Goal: Use online tool/utility

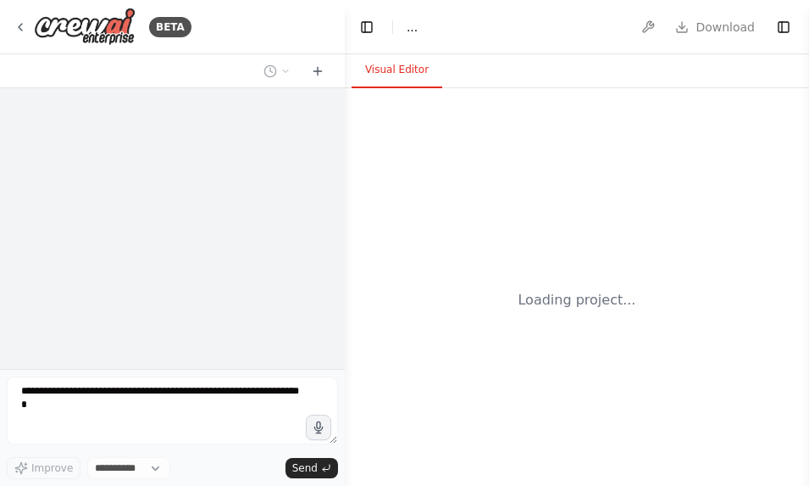
select select "****"
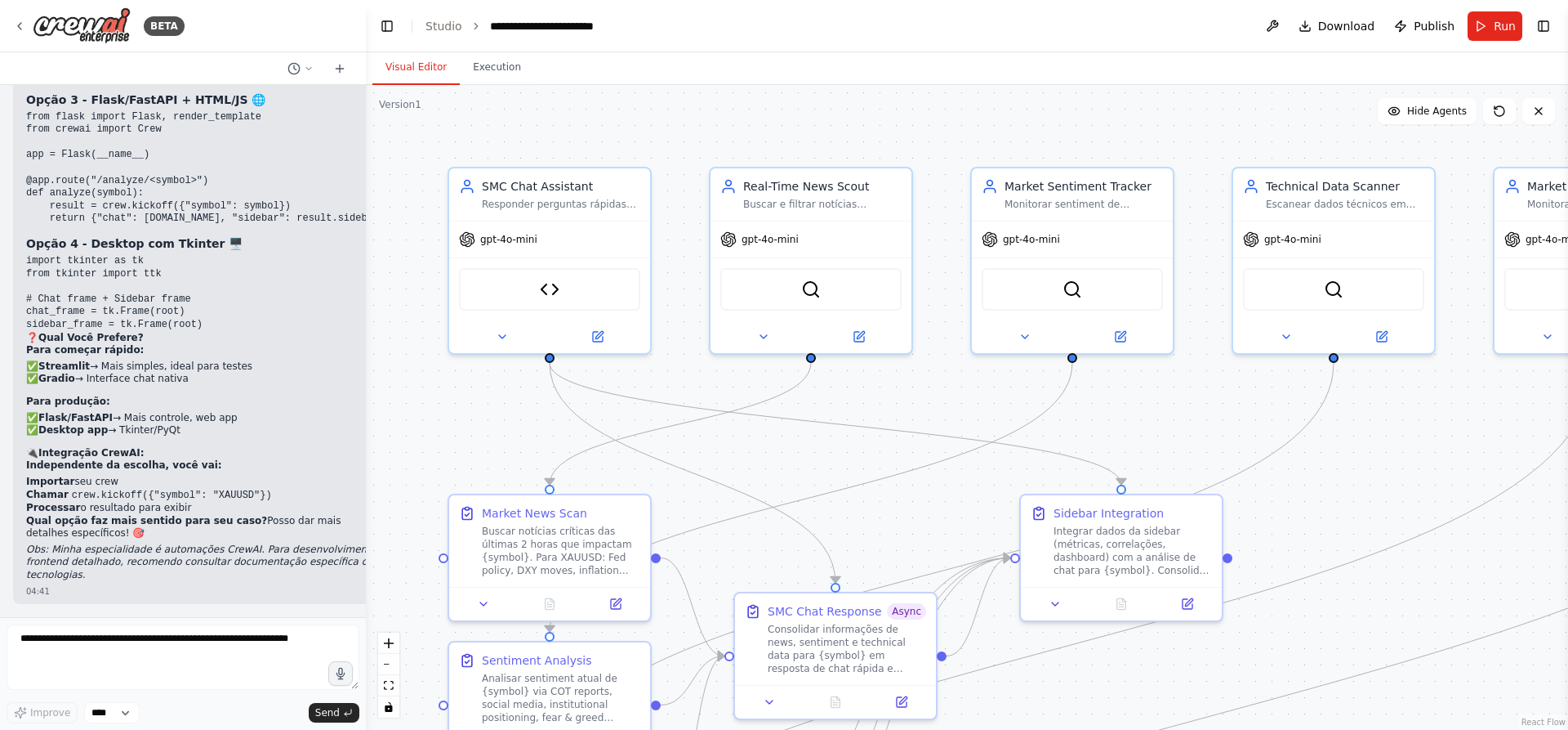
scroll to position [27002, 0]
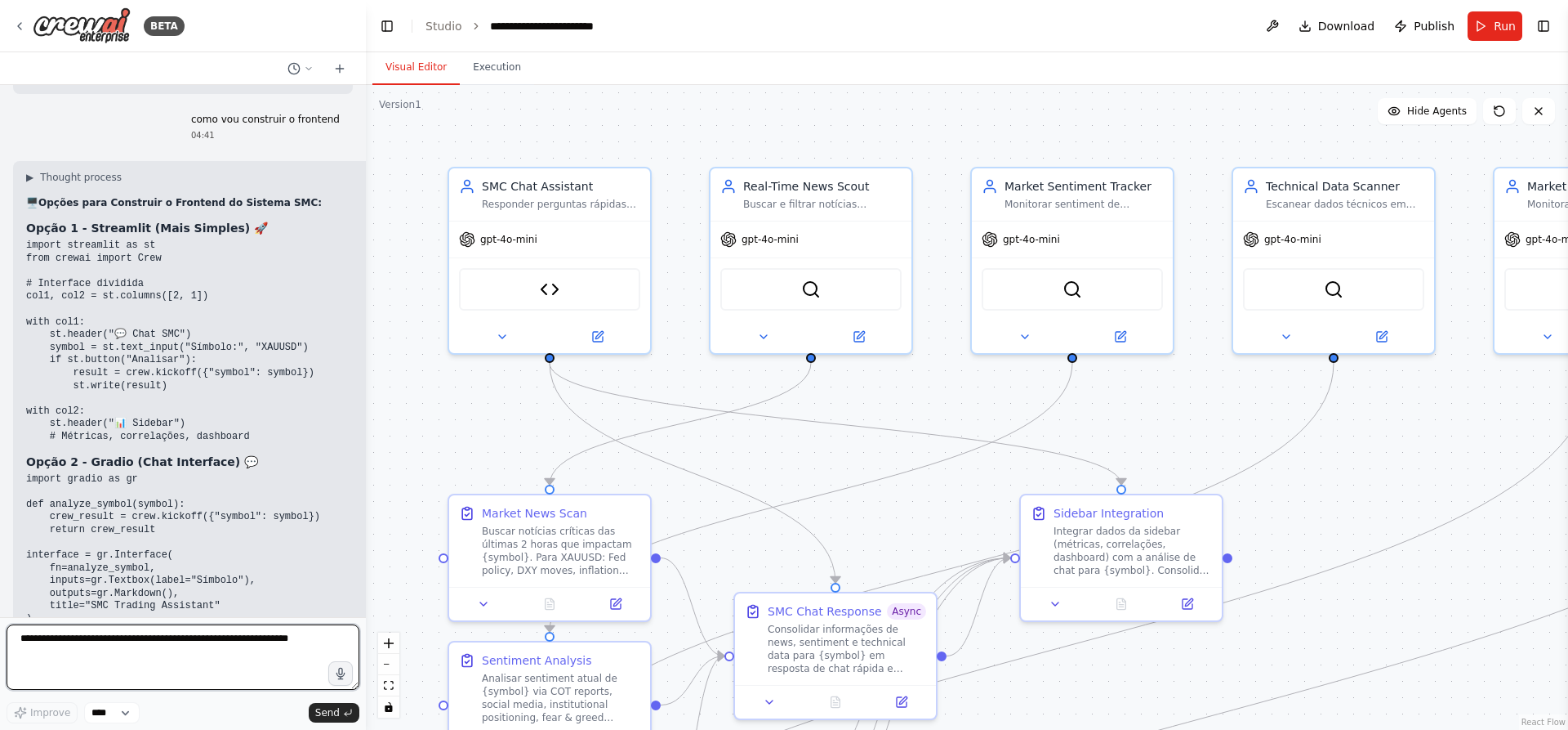
click at [209, 468] on textarea at bounding box center [183, 658] width 353 height 66
click at [182, 231] on div "▶ Thought process 🖥️ Opções para Construir o Frontend do Sistema SMC: Opção 1 -…" at bounding box center [205, 648] width 359 height 955
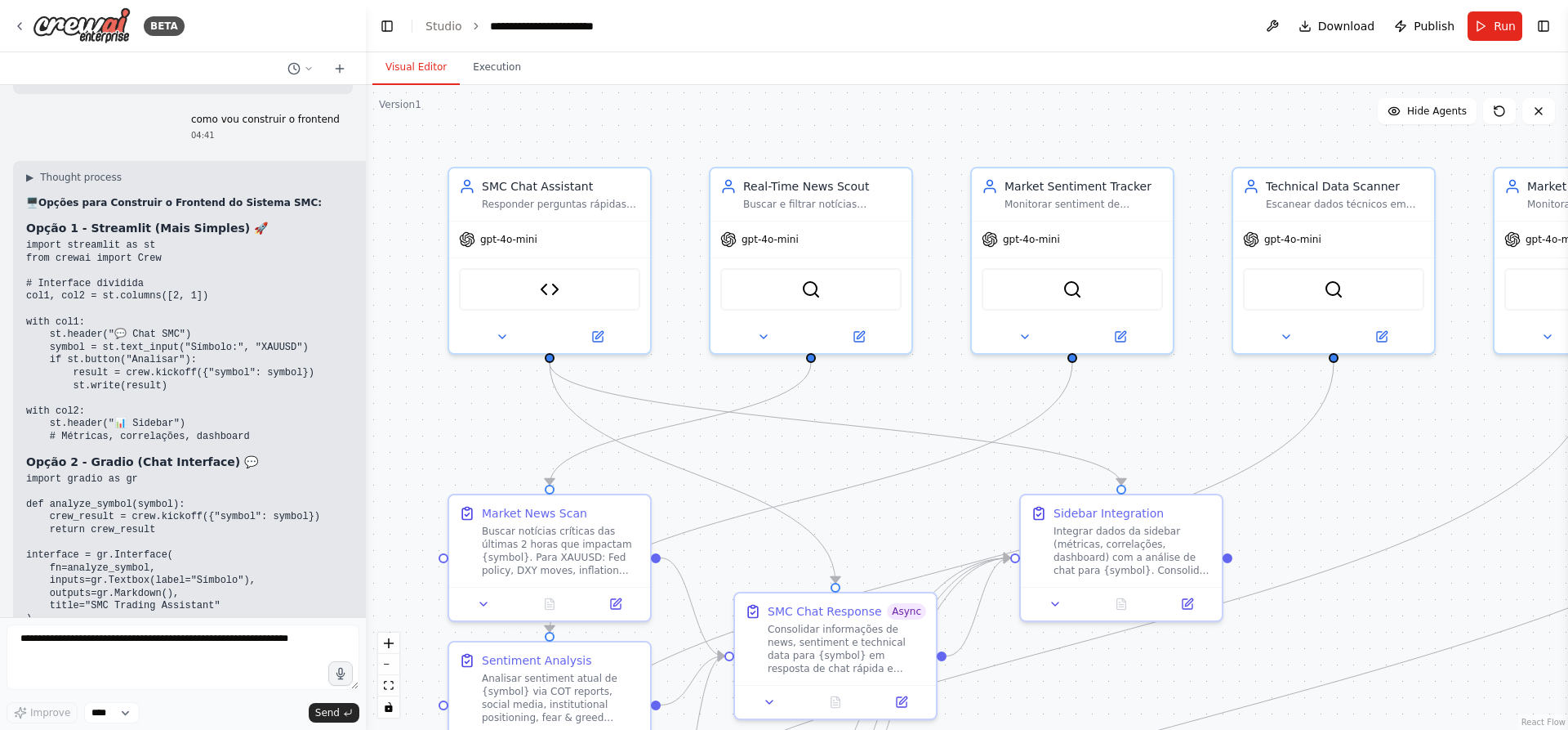
scroll to position [26839, 0]
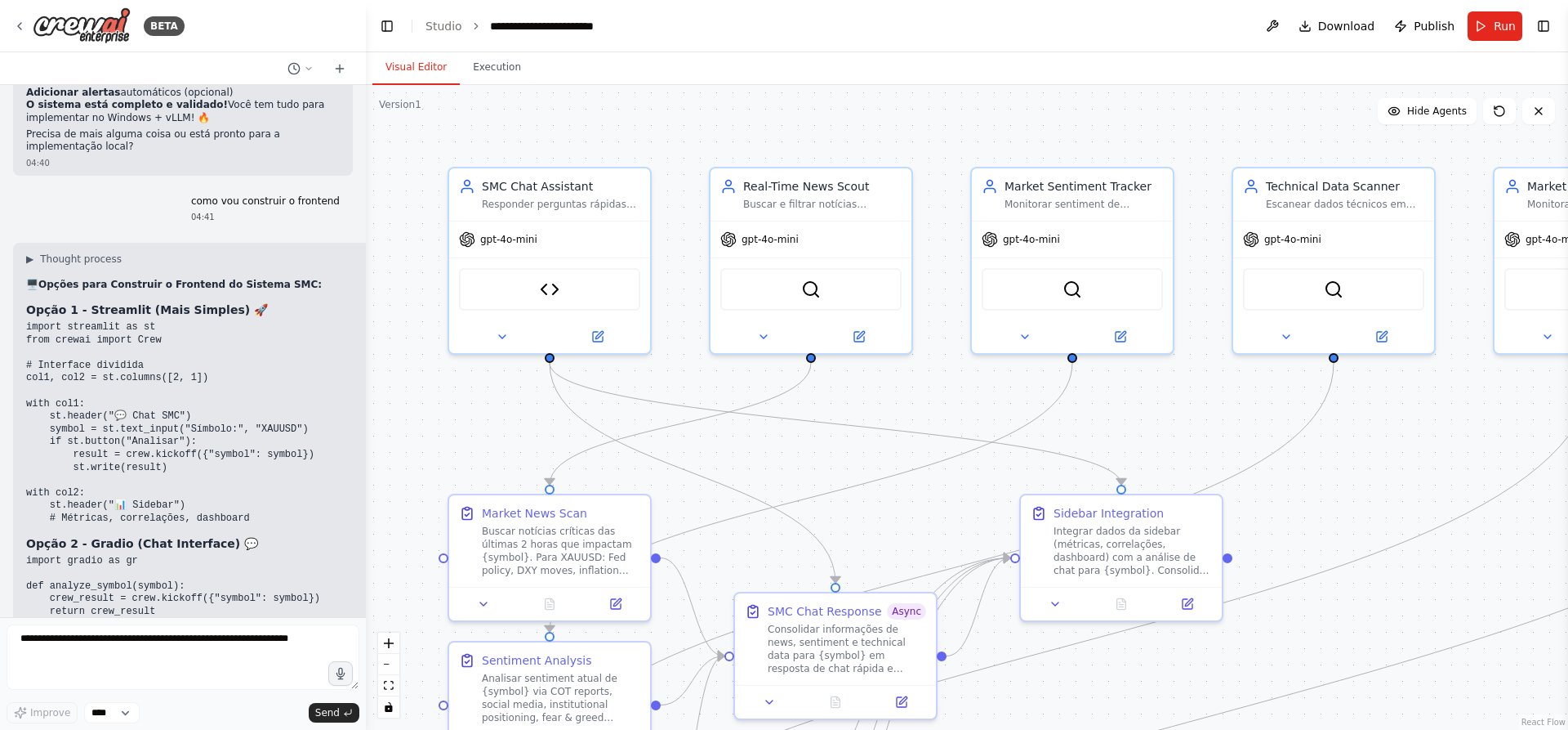
scroll to position [27002, 0]
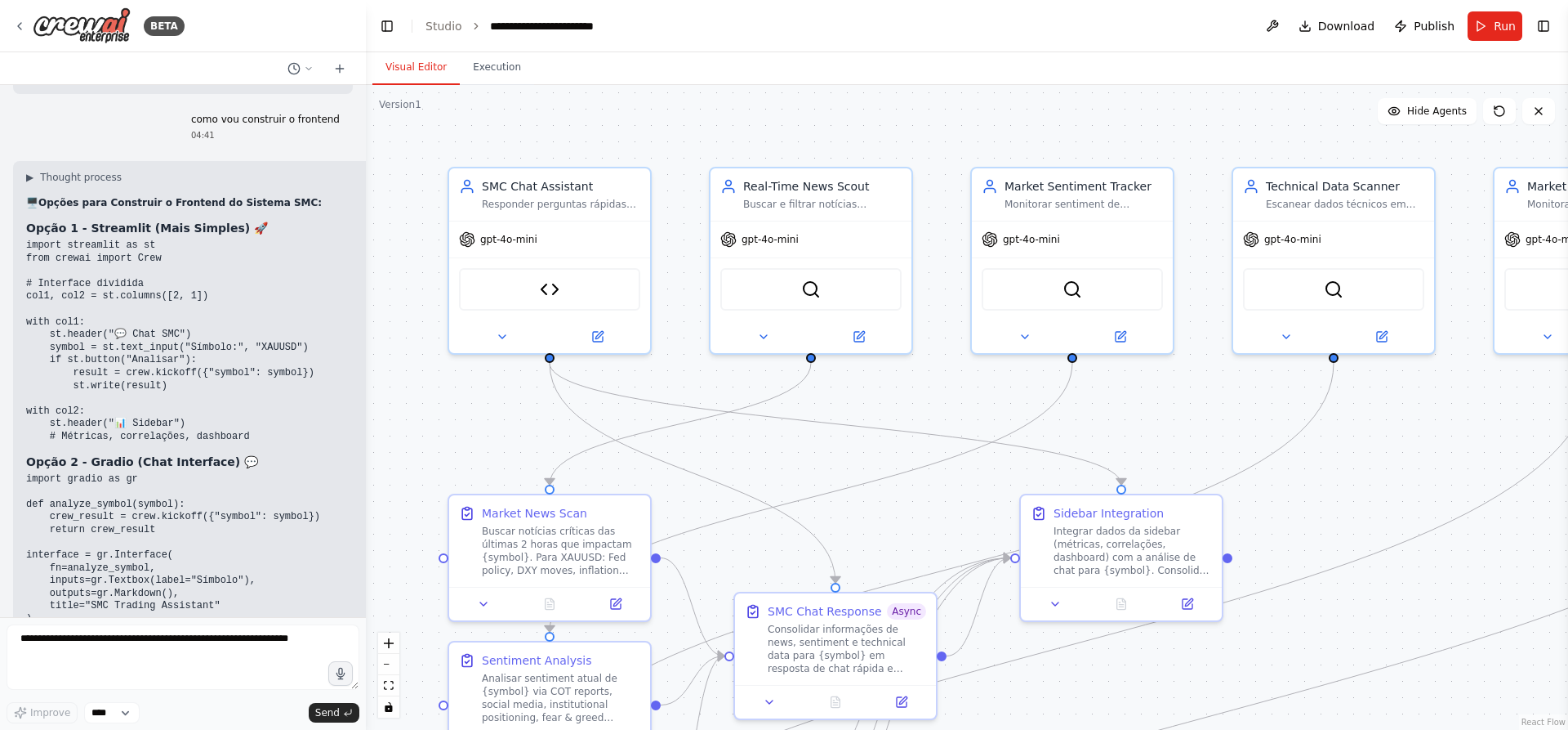
drag, startPoint x: 42, startPoint y: 419, endPoint x: 108, endPoint y: 411, distance: 66.5
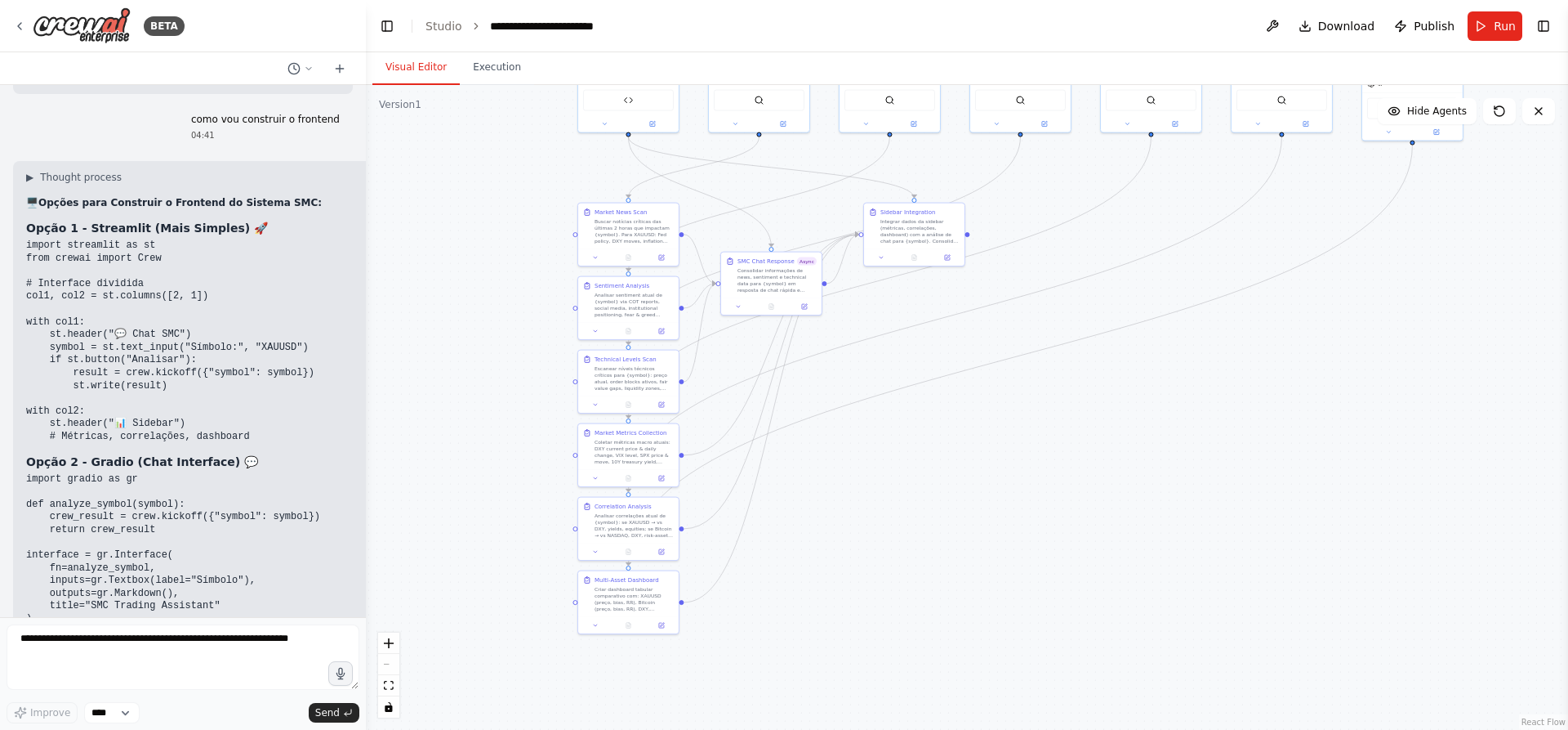
drag, startPoint x: 424, startPoint y: 439, endPoint x: 566, endPoint y: 182, distance: 293.6
click at [566, 182] on div ".deletable-edge-delete-btn { width: 20px; height: 20px; border: 0px solid #ffff…" at bounding box center [968, 407] width 1203 height 645
click at [158, 468] on textarea at bounding box center [183, 658] width 353 height 66
click at [780, 35] on button "Run" at bounding box center [1495, 26] width 55 height 30
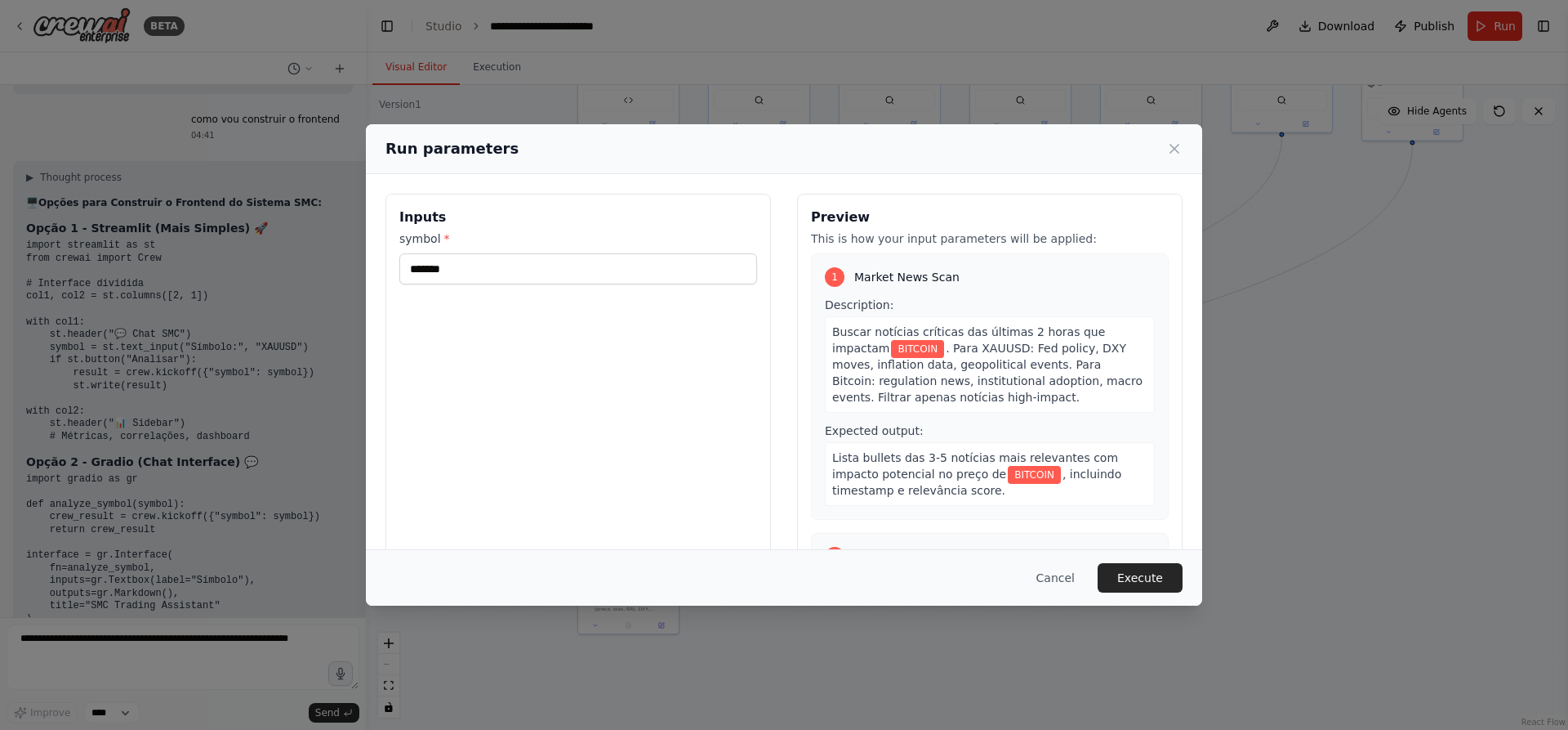
click at [780, 468] on div "Cancel Execute" at bounding box center [784, 578] width 837 height 56
click at [780, 468] on button "Execute" at bounding box center [1140, 578] width 85 height 30
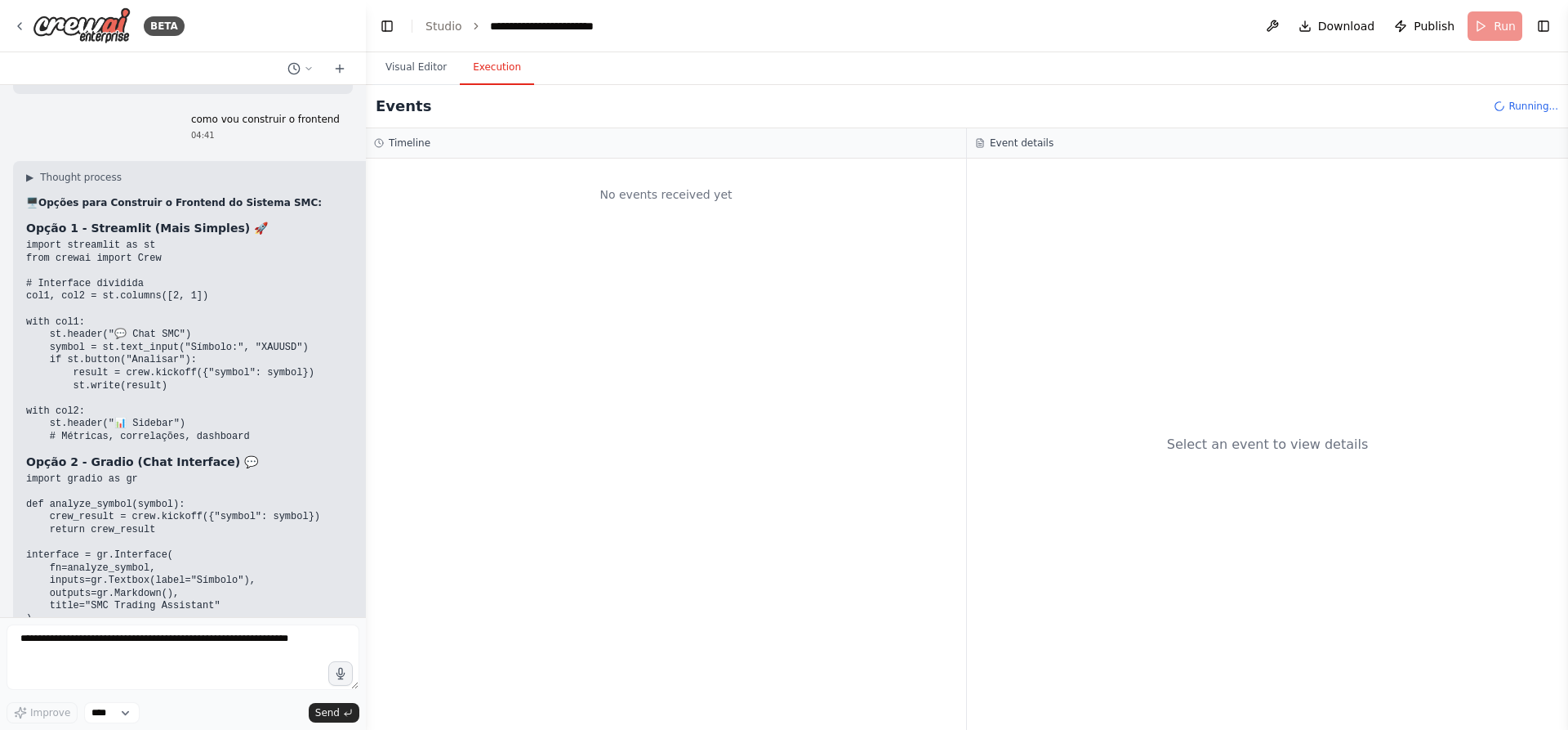
click at [512, 74] on button "Execution" at bounding box center [496, 68] width 74 height 35
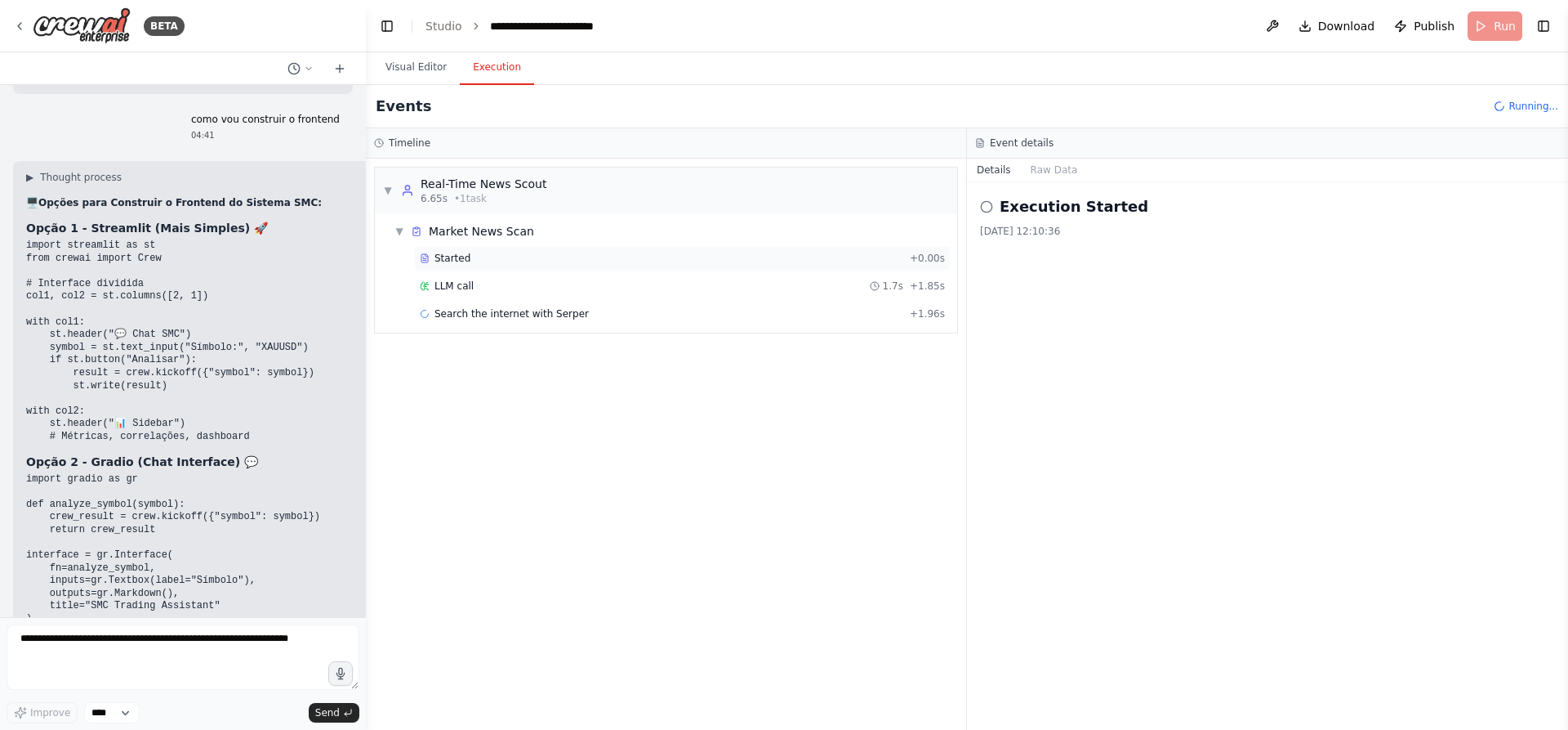
click at [539, 260] on div "Started" at bounding box center [662, 258] width 484 height 14
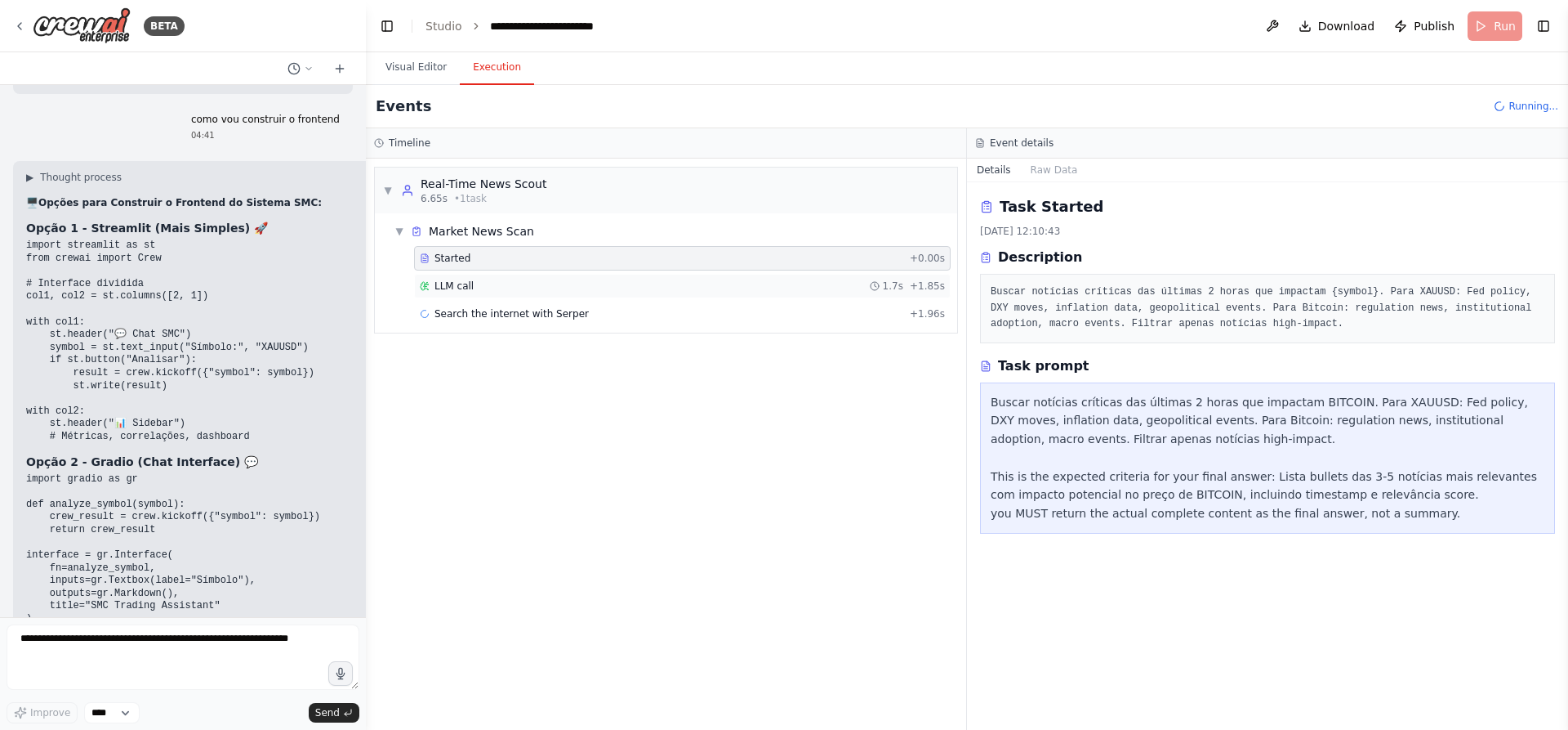
click at [522, 284] on div "LLM call 1.7s + 1.85s" at bounding box center [682, 286] width 525 height 14
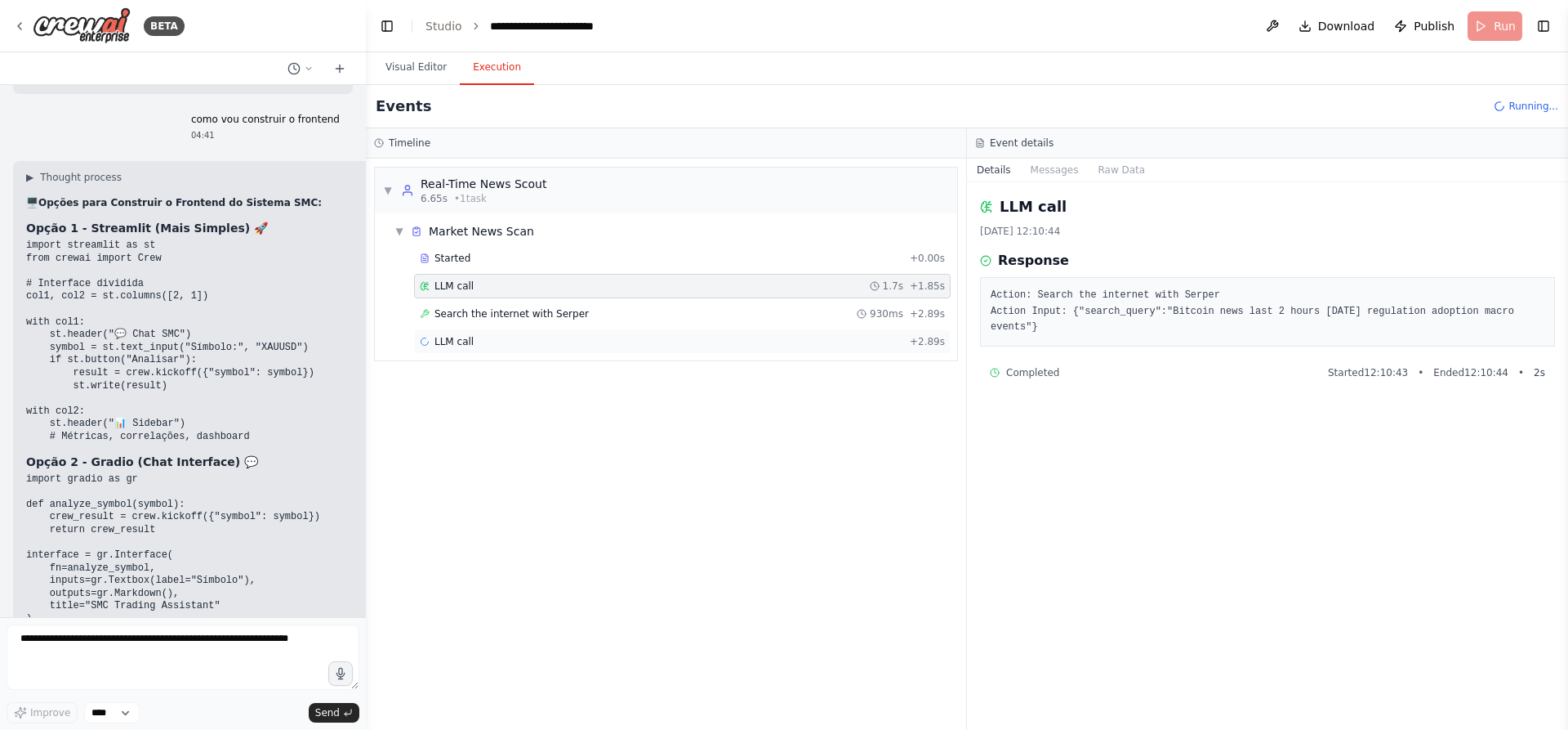
click at [515, 345] on div "LLM call + 2.89s" at bounding box center [682, 342] width 525 height 14
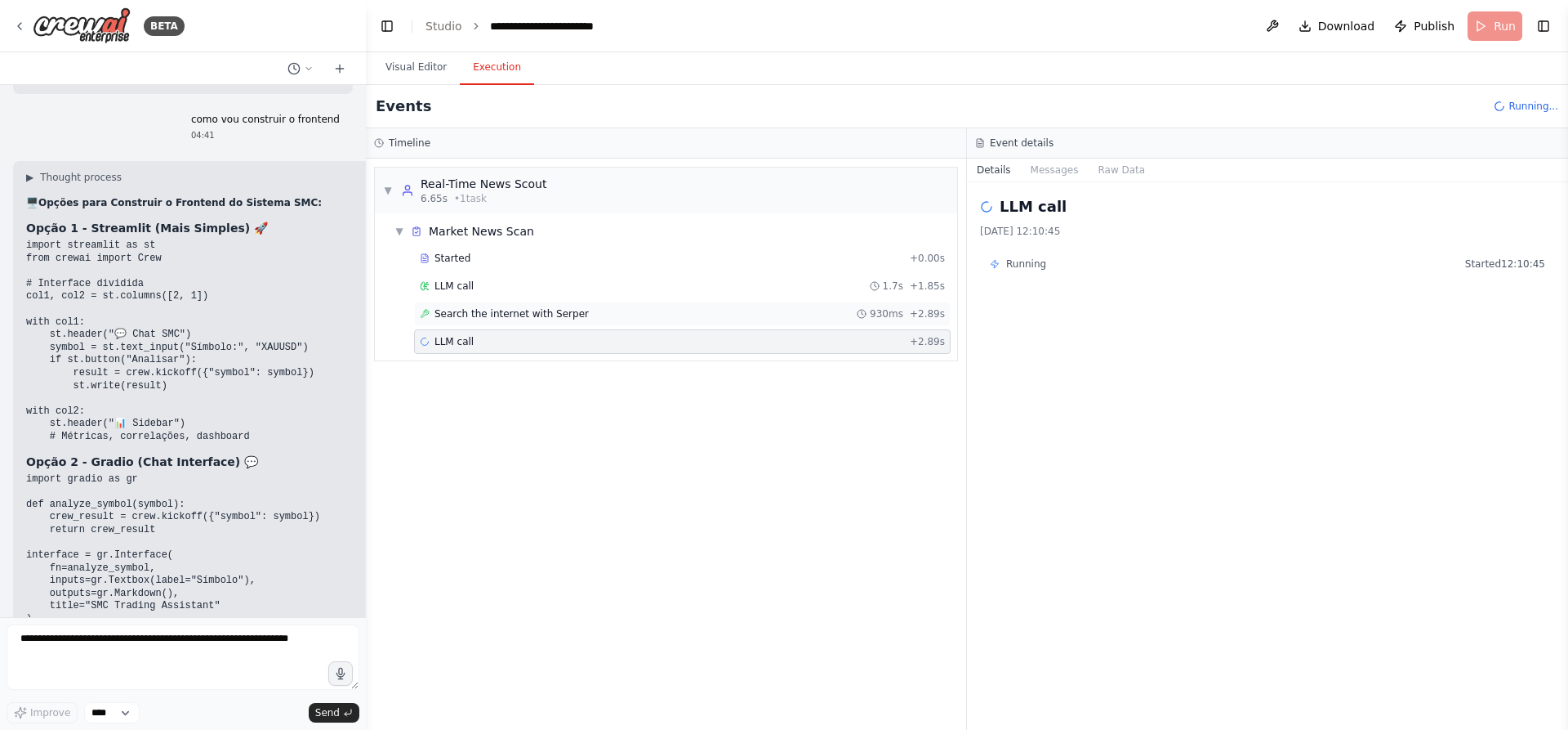
click at [549, 318] on span "Search the internet with Serper" at bounding box center [512, 314] width 154 height 14
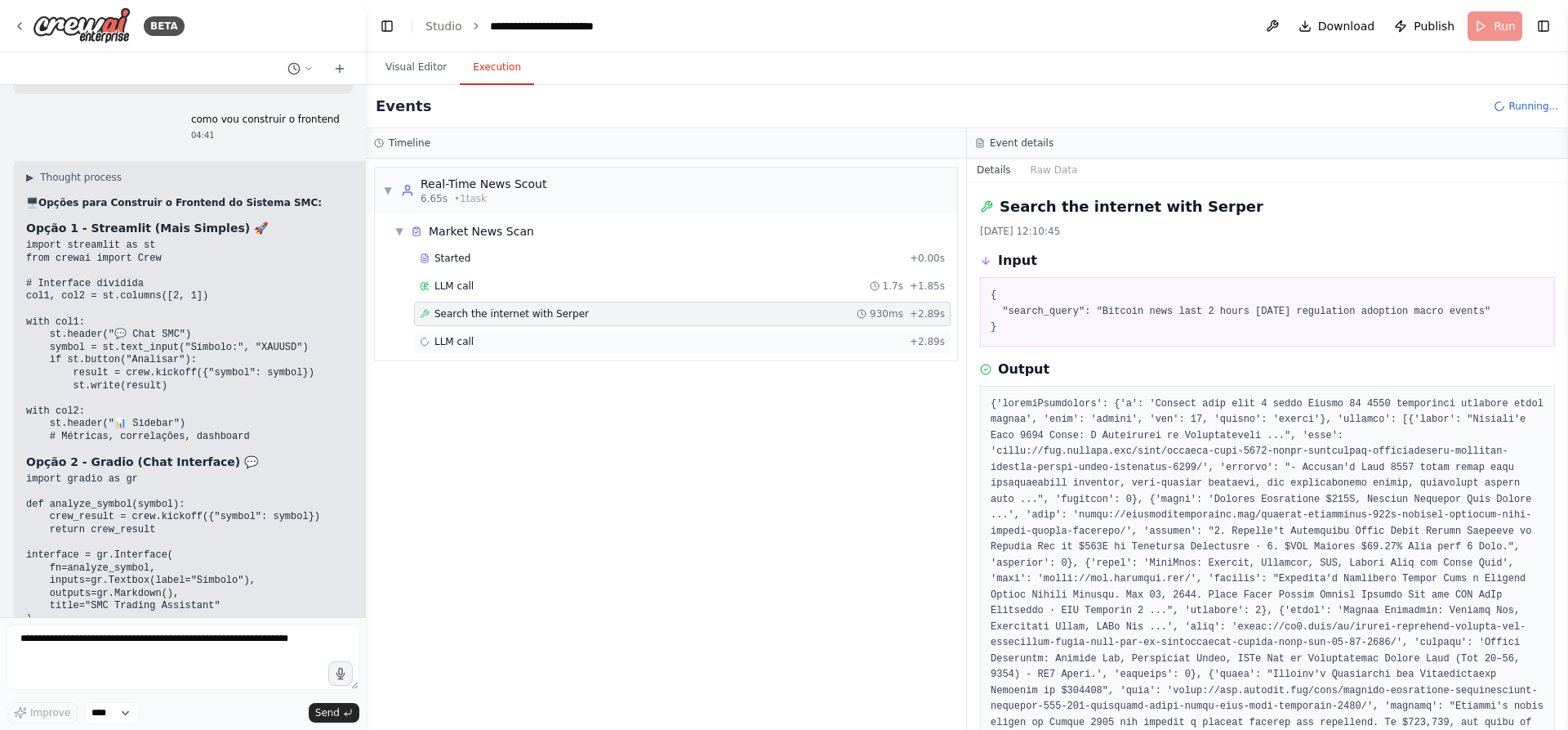
click at [621, 336] on div "LLM call + 2.89s" at bounding box center [682, 342] width 525 height 14
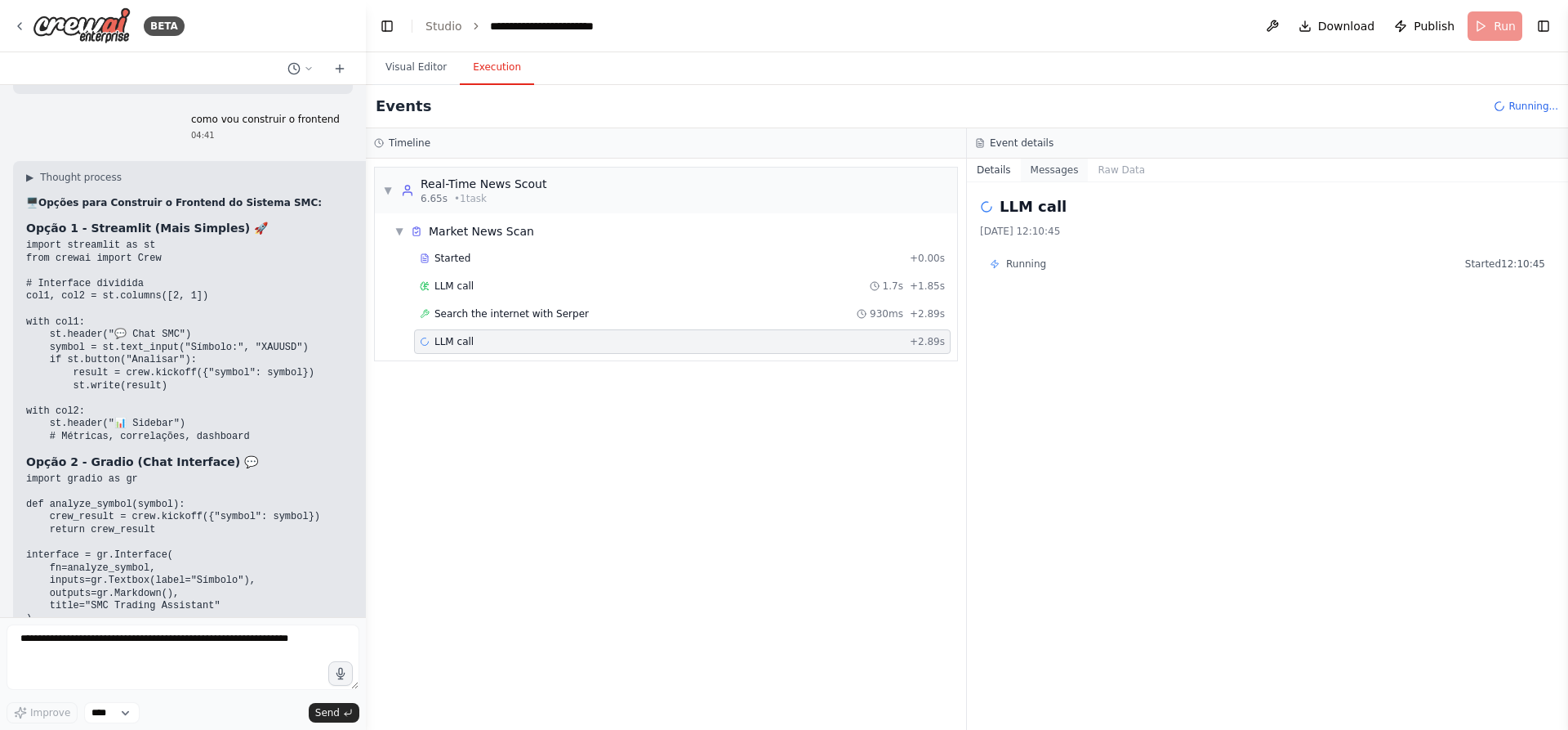
click at [780, 168] on button "Messages" at bounding box center [1054, 170] width 67 height 23
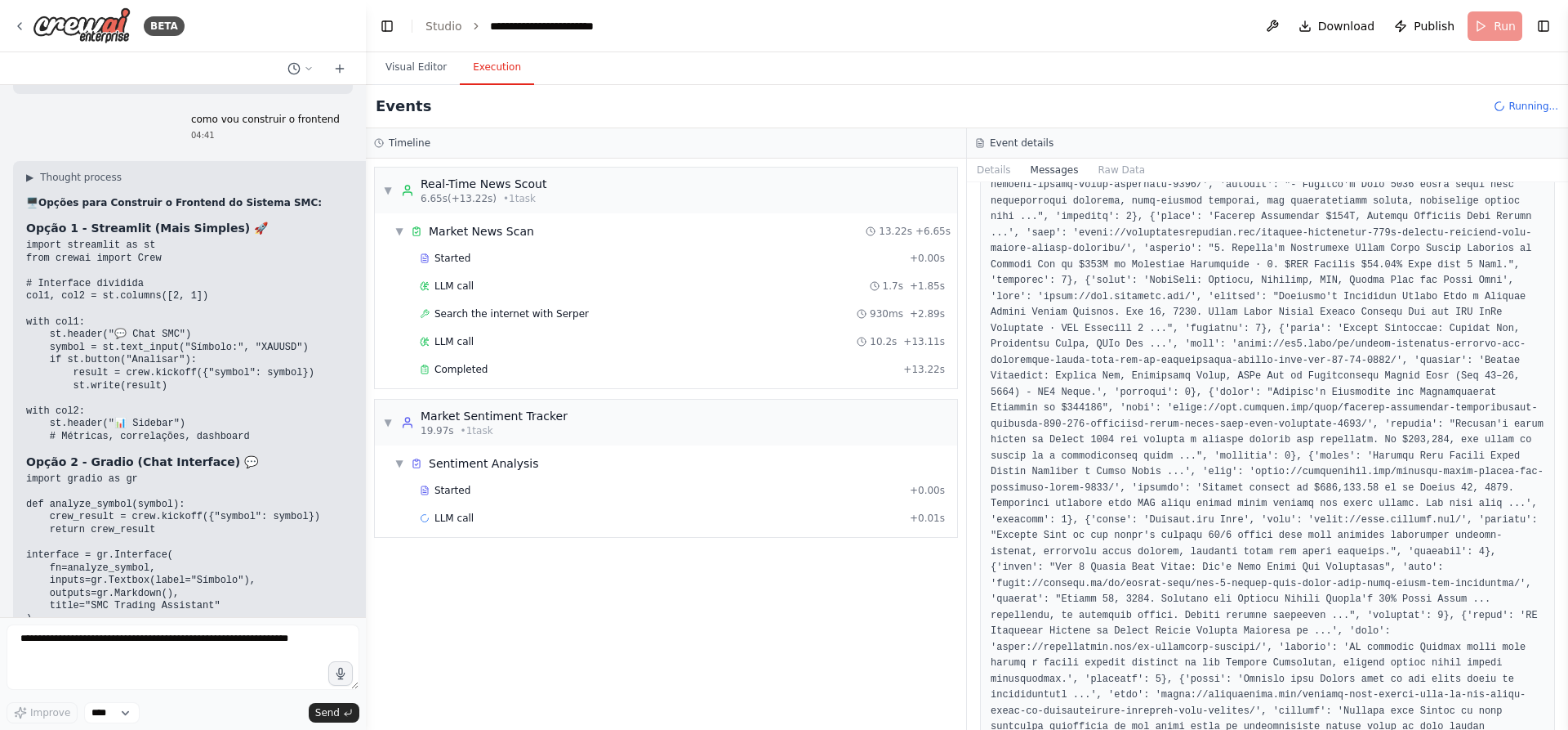
scroll to position [1092, 0]
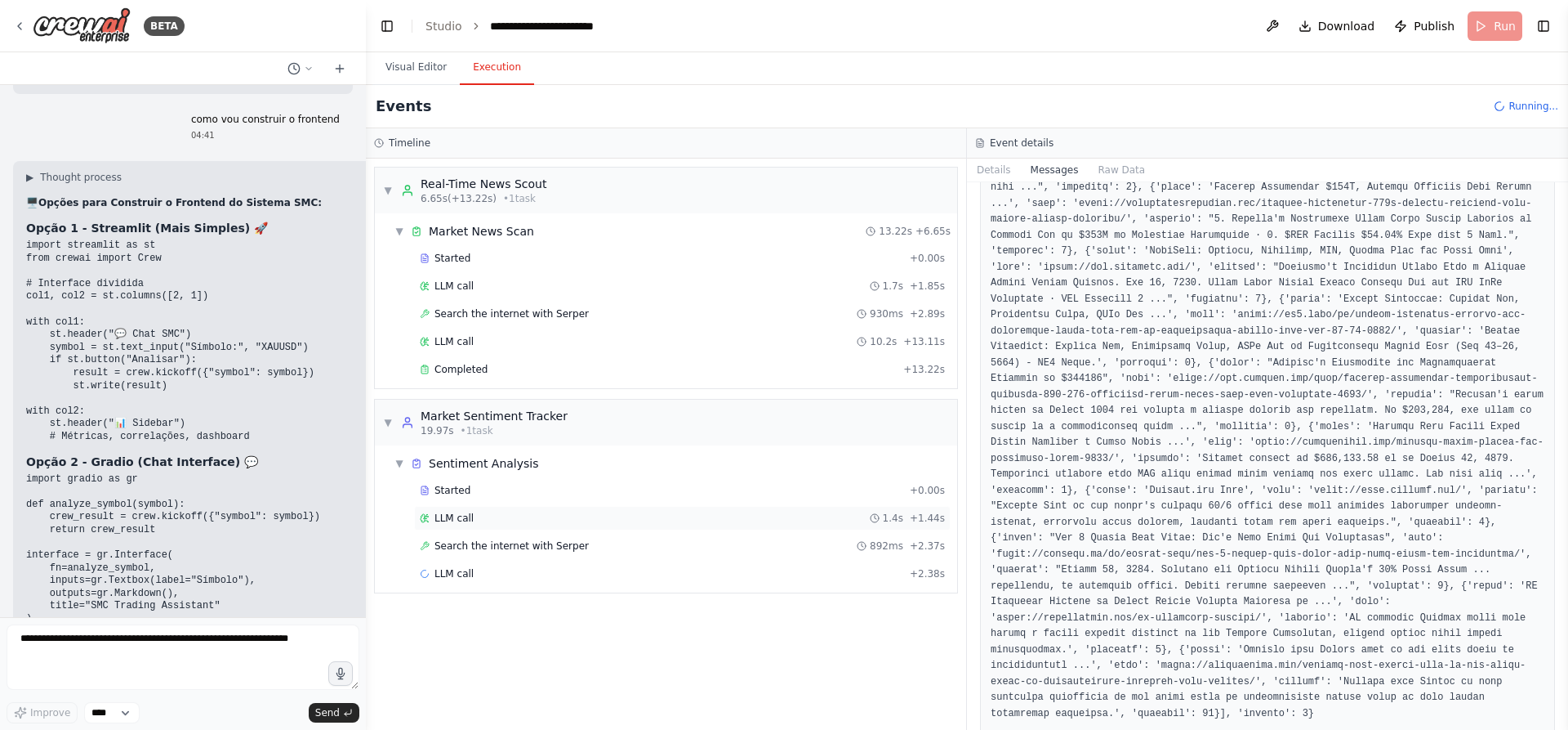
click at [547, 468] on div "LLM call 1.4s + 1.44s" at bounding box center [682, 518] width 537 height 24
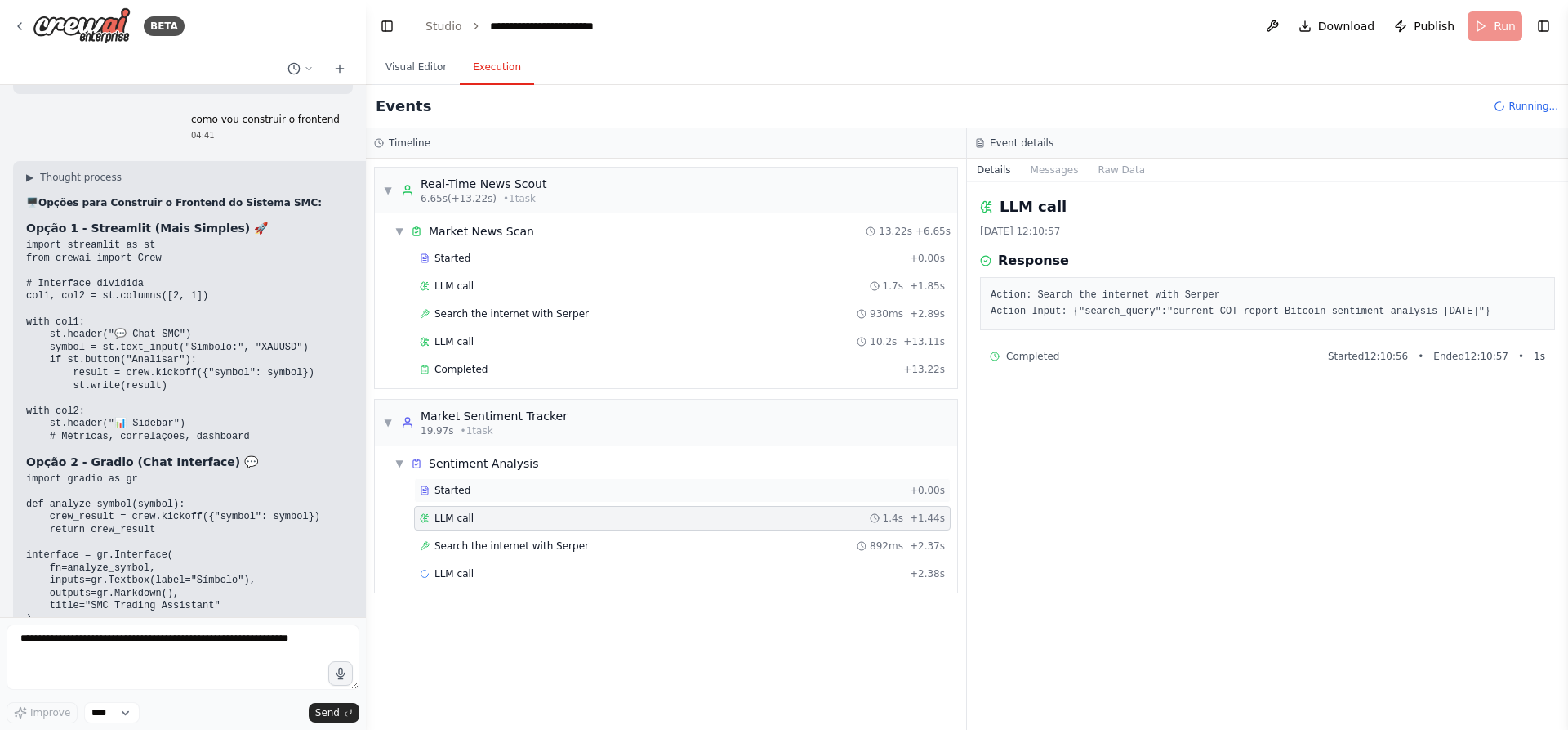
click at [579, 468] on div "Started" at bounding box center [662, 491] width 484 height 14
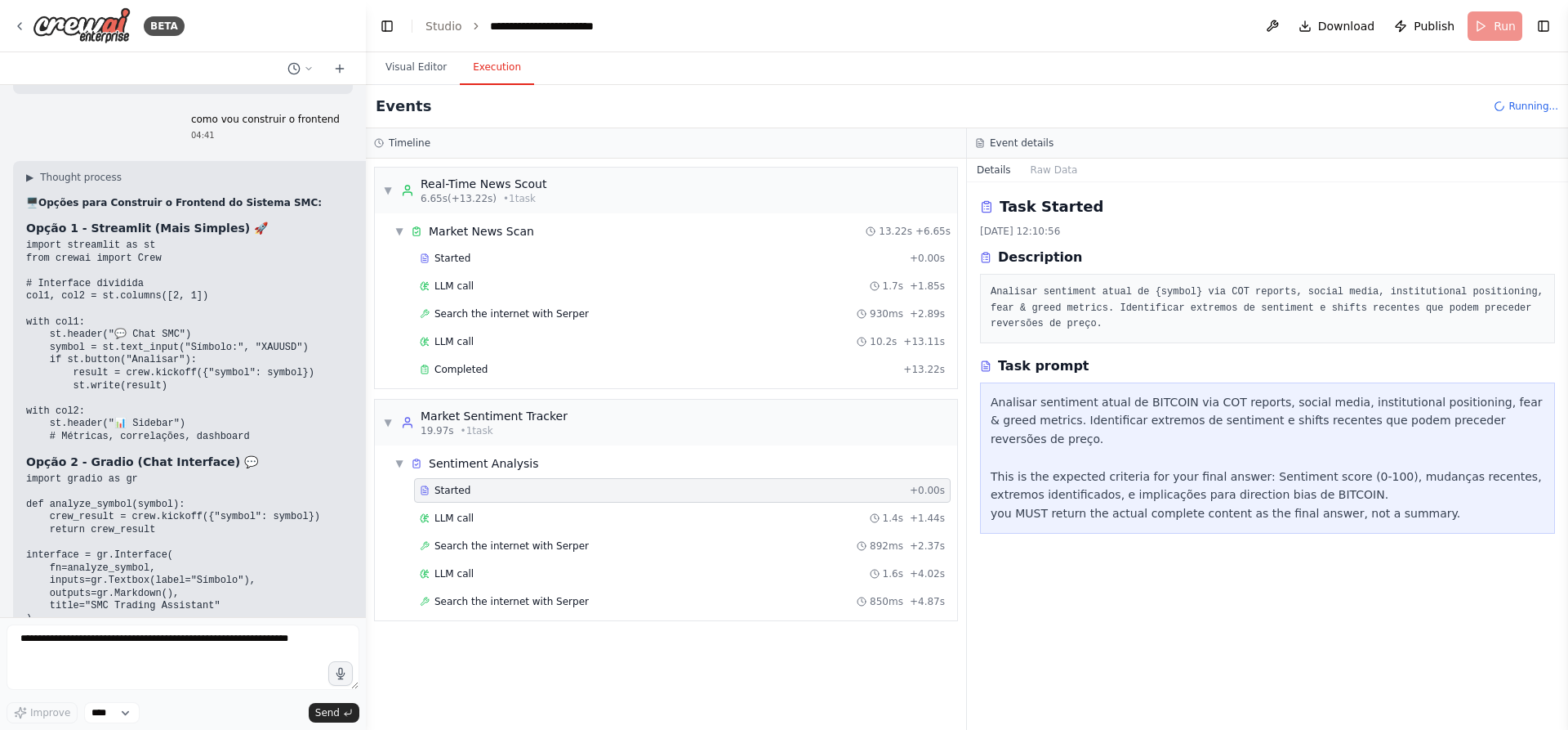
click at [553, 468] on div "Started + 0.00s LLM call 1.4s + 1.44s Search the internet with Serper 892ms + 2…" at bounding box center [673, 548] width 570 height 139
click at [532, 468] on div "Search the internet with Serper 850ms + 4.87s" at bounding box center [682, 601] width 537 height 24
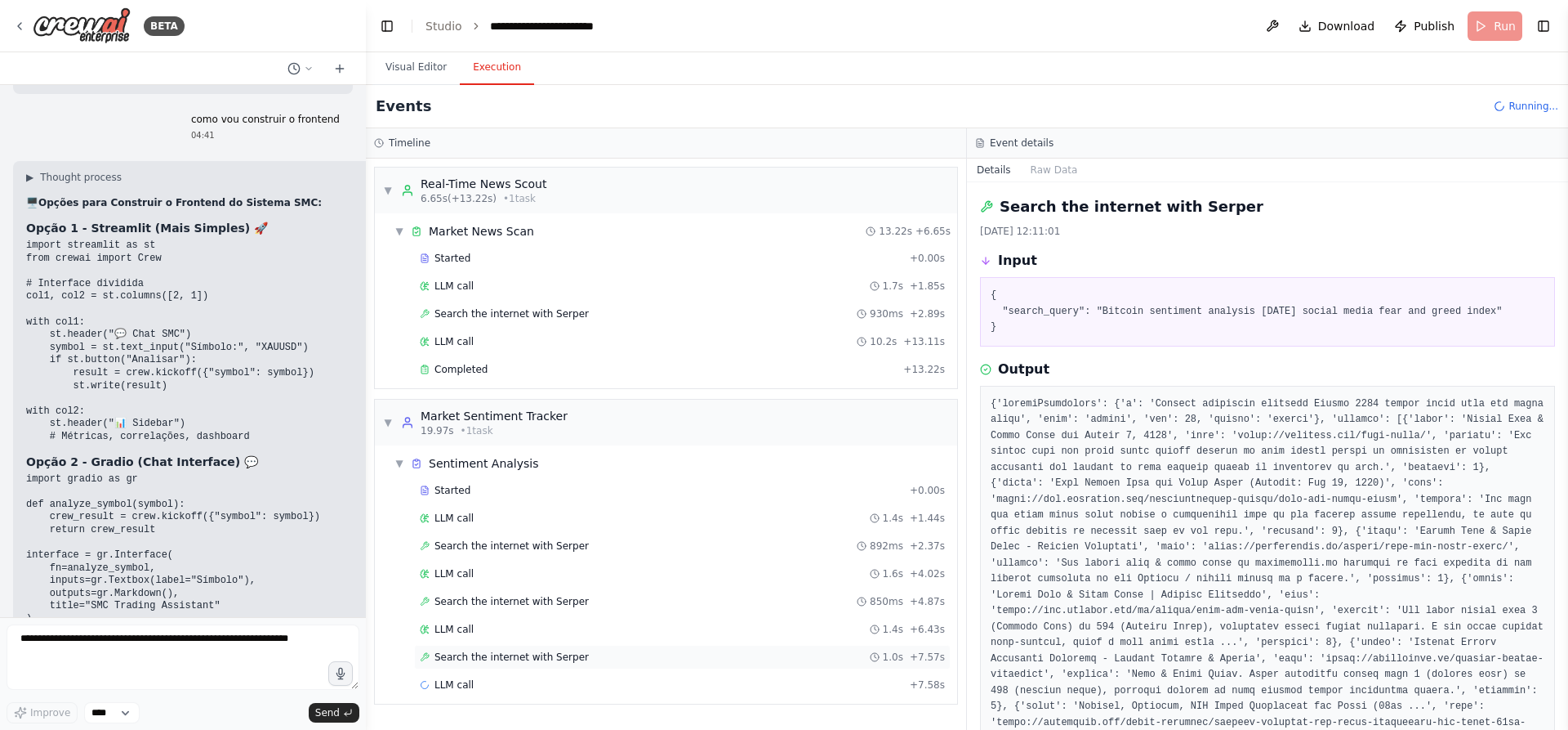
click at [524, 468] on span "Search the internet with Serper" at bounding box center [512, 658] width 154 height 14
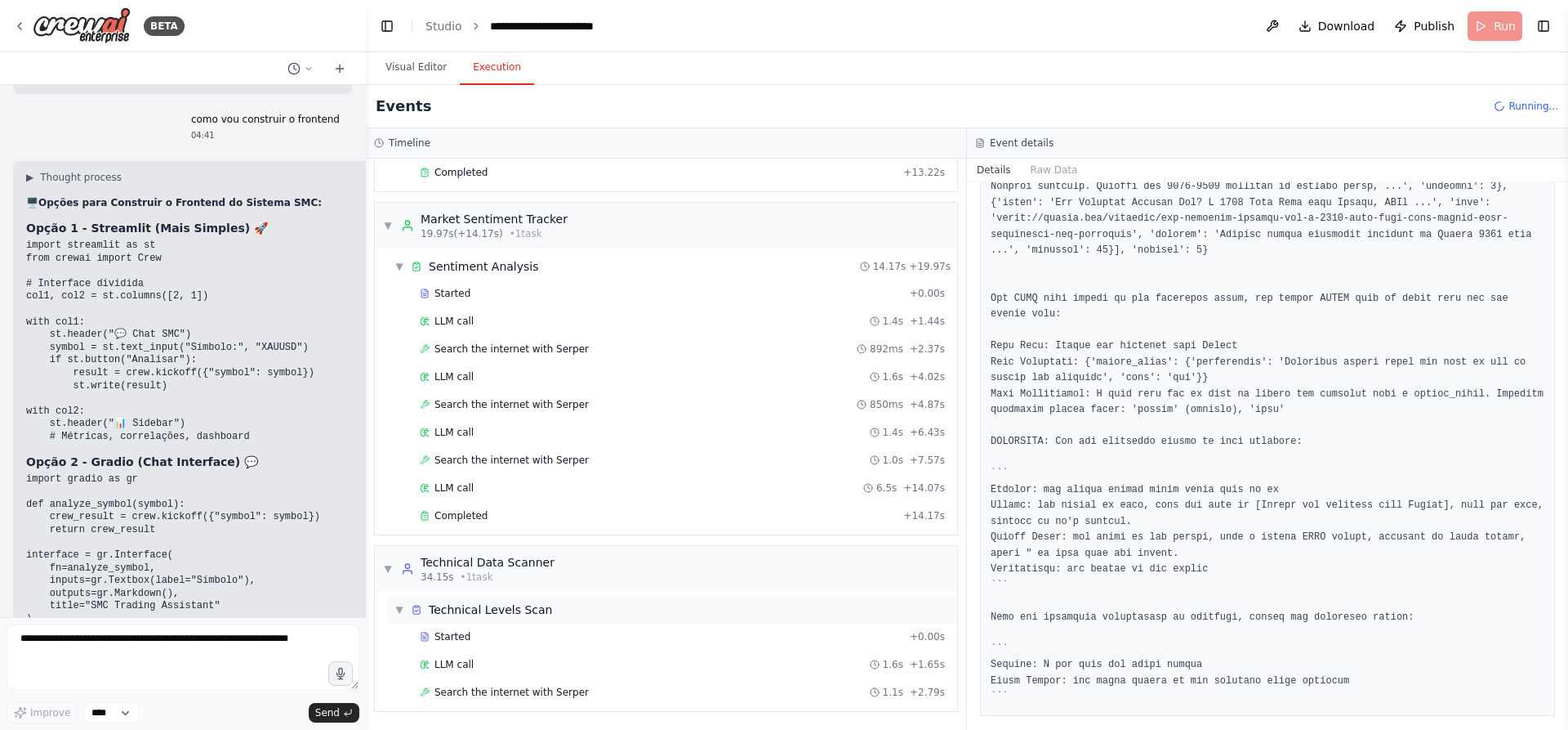
scroll to position [225, 0]
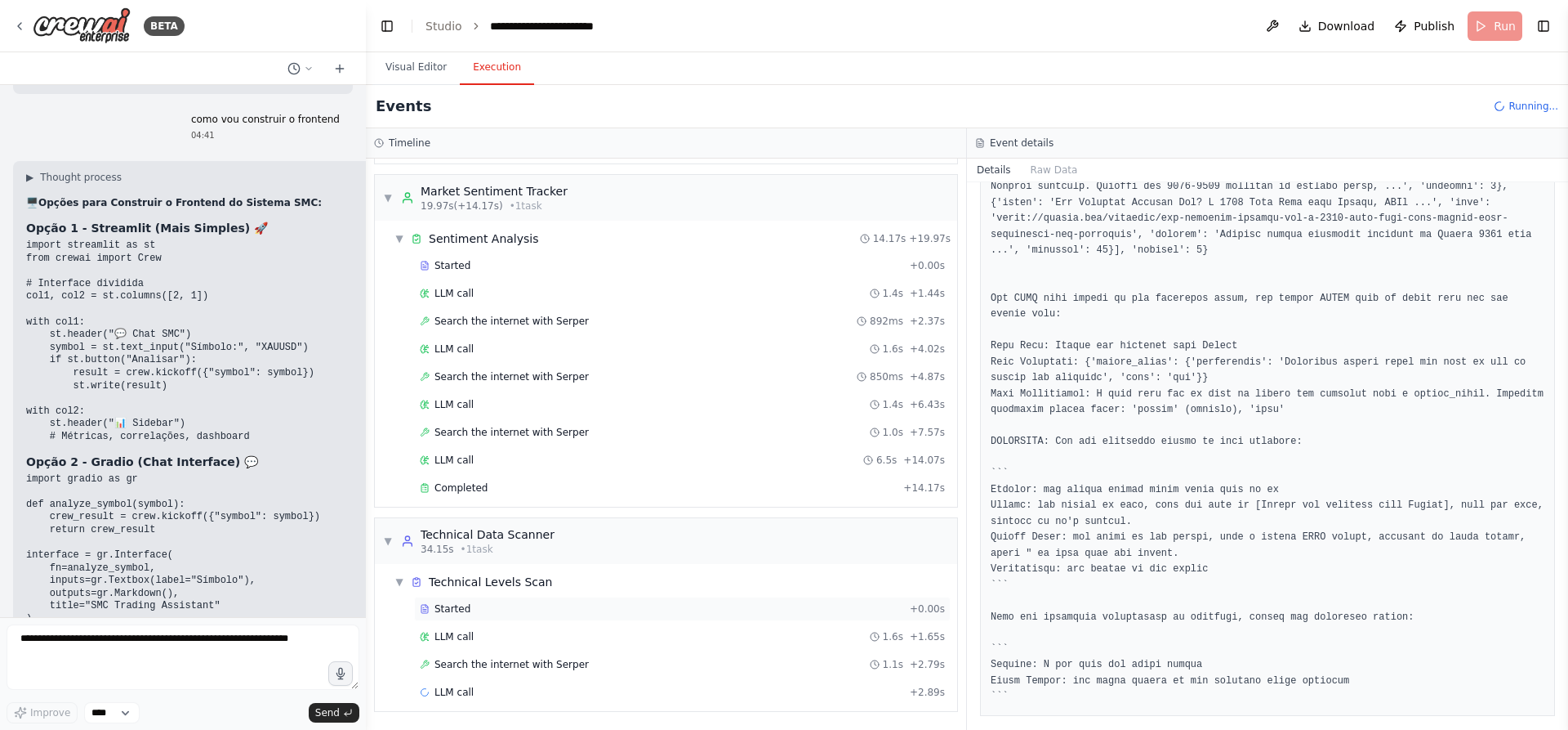
click at [547, 468] on div "Started + 0.00s" at bounding box center [682, 608] width 537 height 24
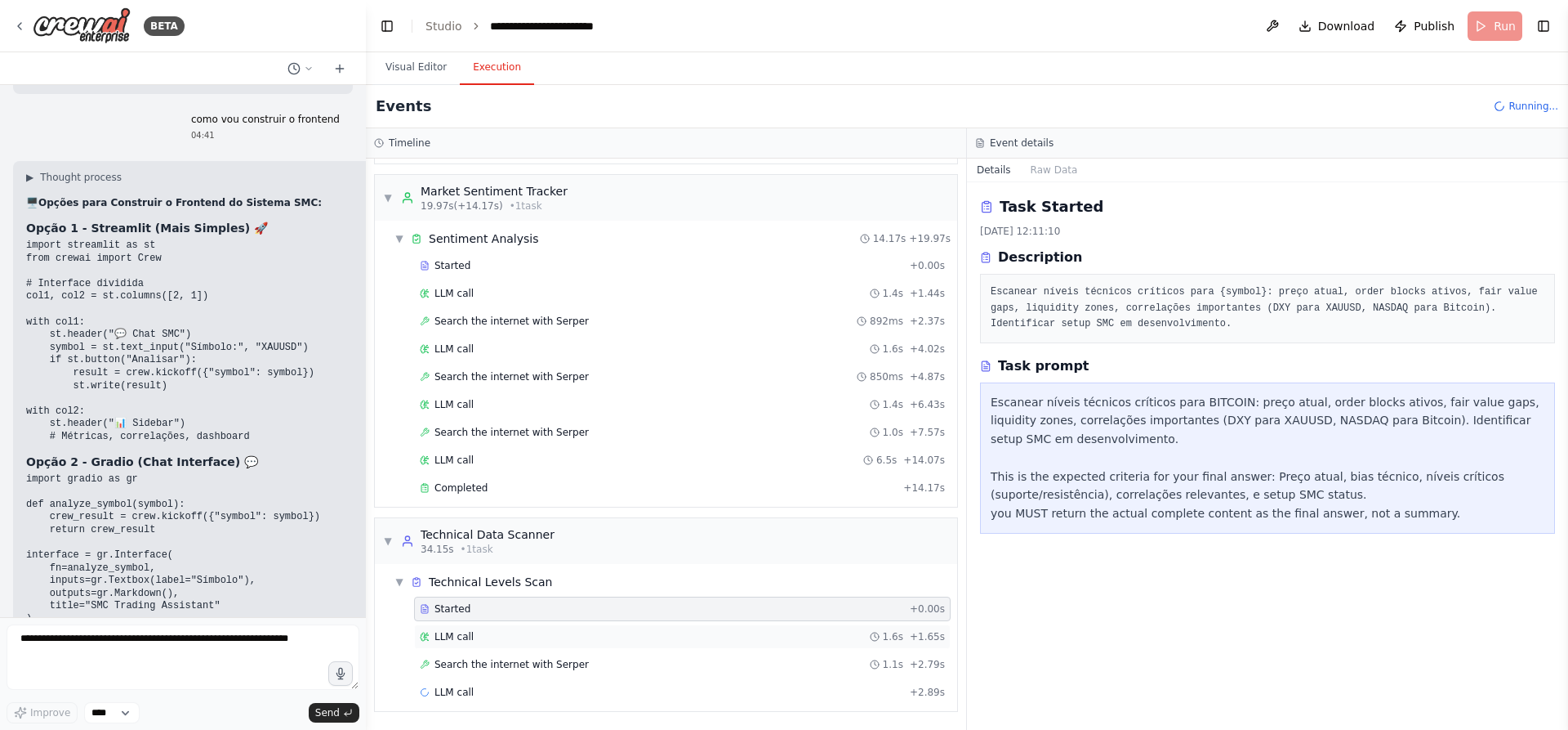
click at [505, 468] on div "LLM call 1.6s + 1.65s" at bounding box center [682, 636] width 537 height 24
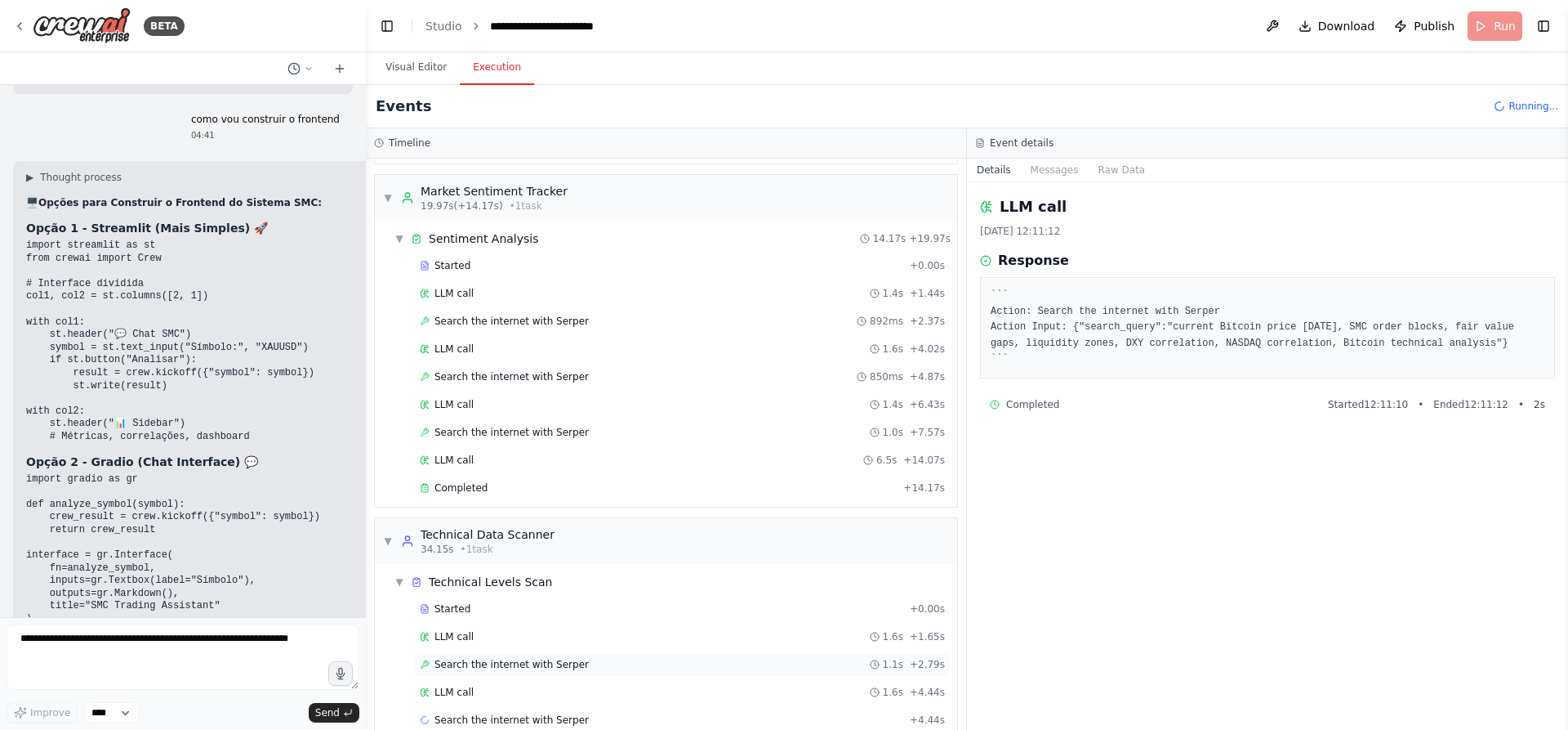
click at [472, 468] on div "Search the internet with Serper 1.1s + 2.79s" at bounding box center [682, 663] width 537 height 24
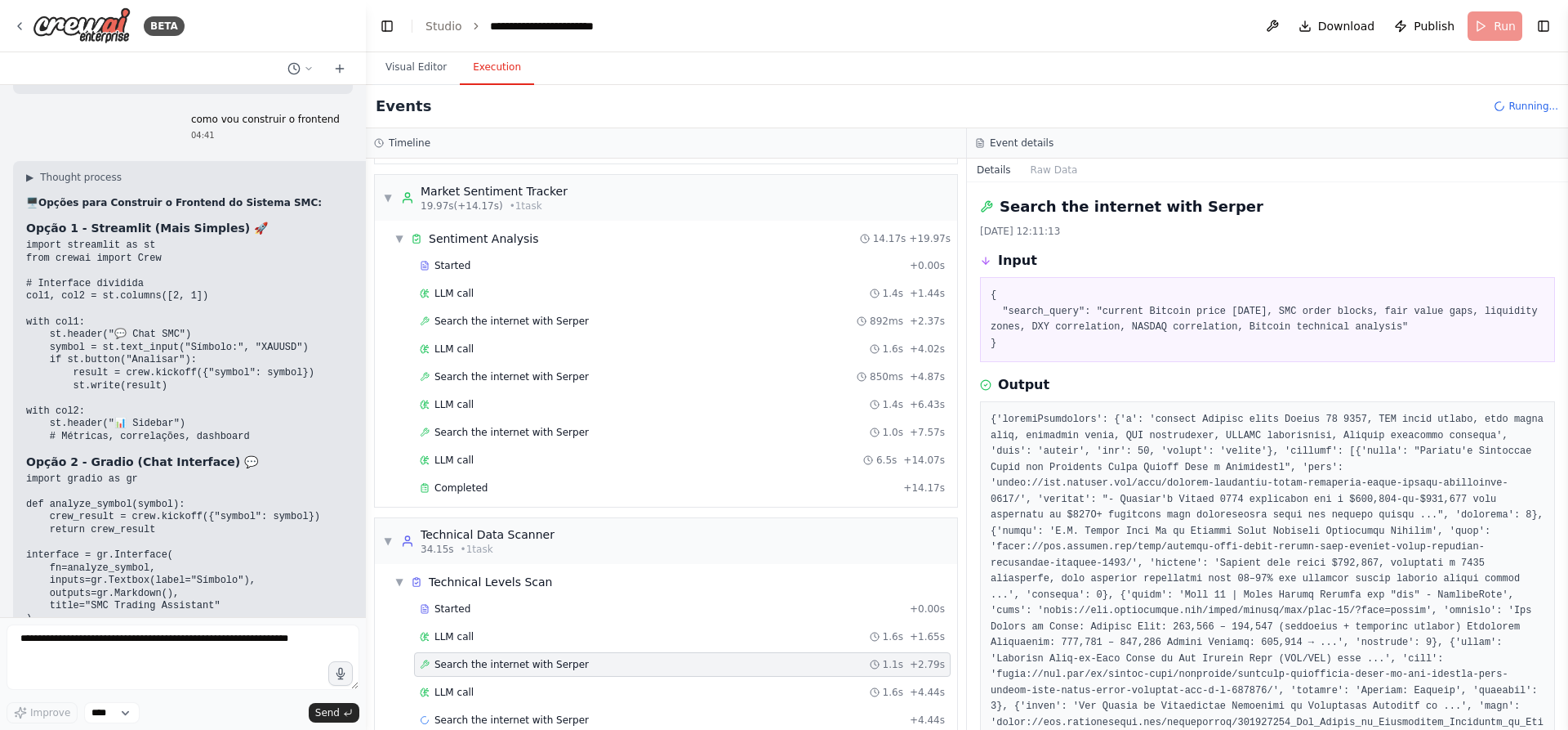
scroll to position [253, 0]
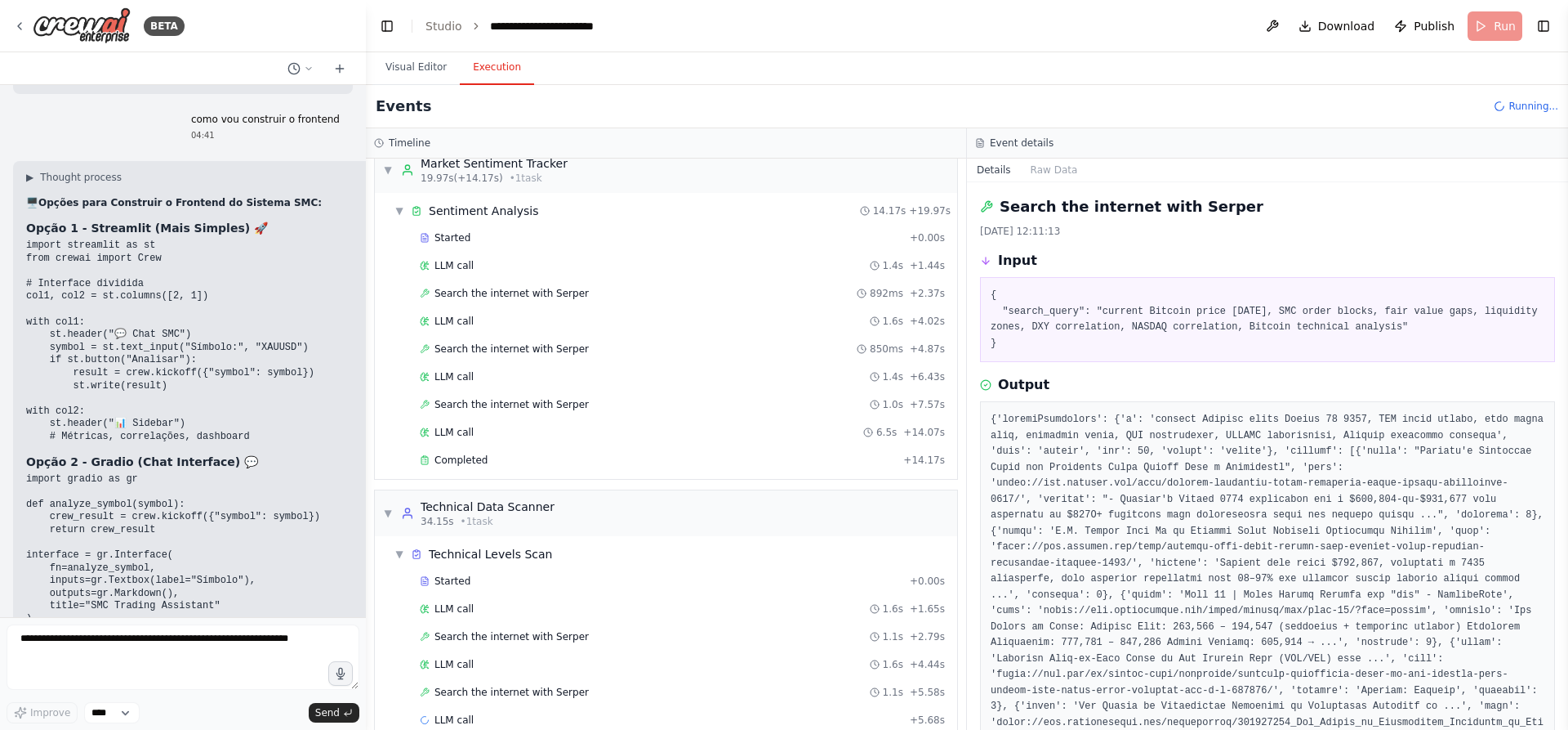
click at [544, 468] on div "Started + 0.00s LLM call 1.6s + 1.65s Search the internet with Serper 1.1s + 2.…" at bounding box center [673, 652] width 570 height 167
click at [528, 468] on div "LLM call 1.6s + 4.44s" at bounding box center [682, 664] width 525 height 14
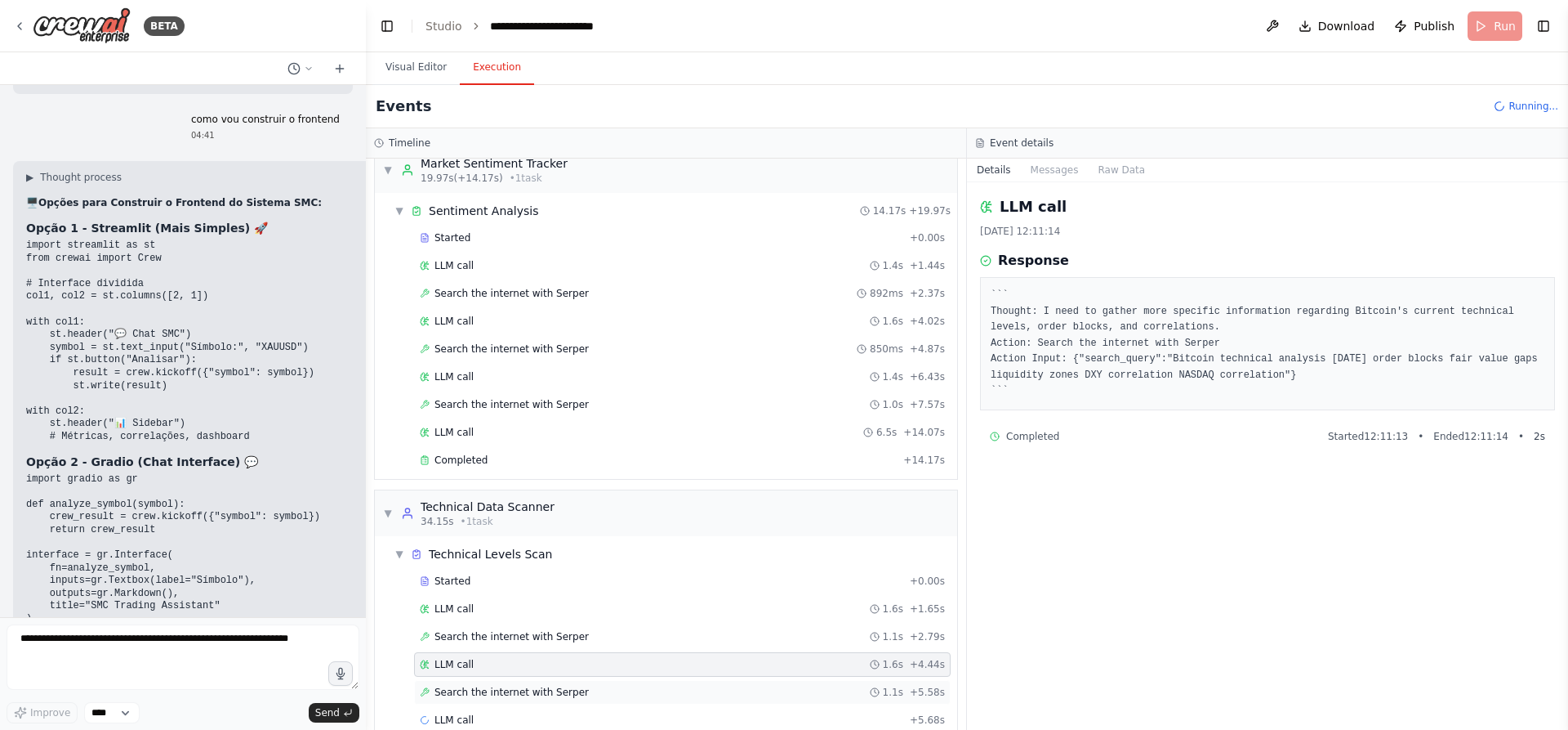
click at [514, 468] on span "Search the internet with Serper" at bounding box center [512, 692] width 154 height 14
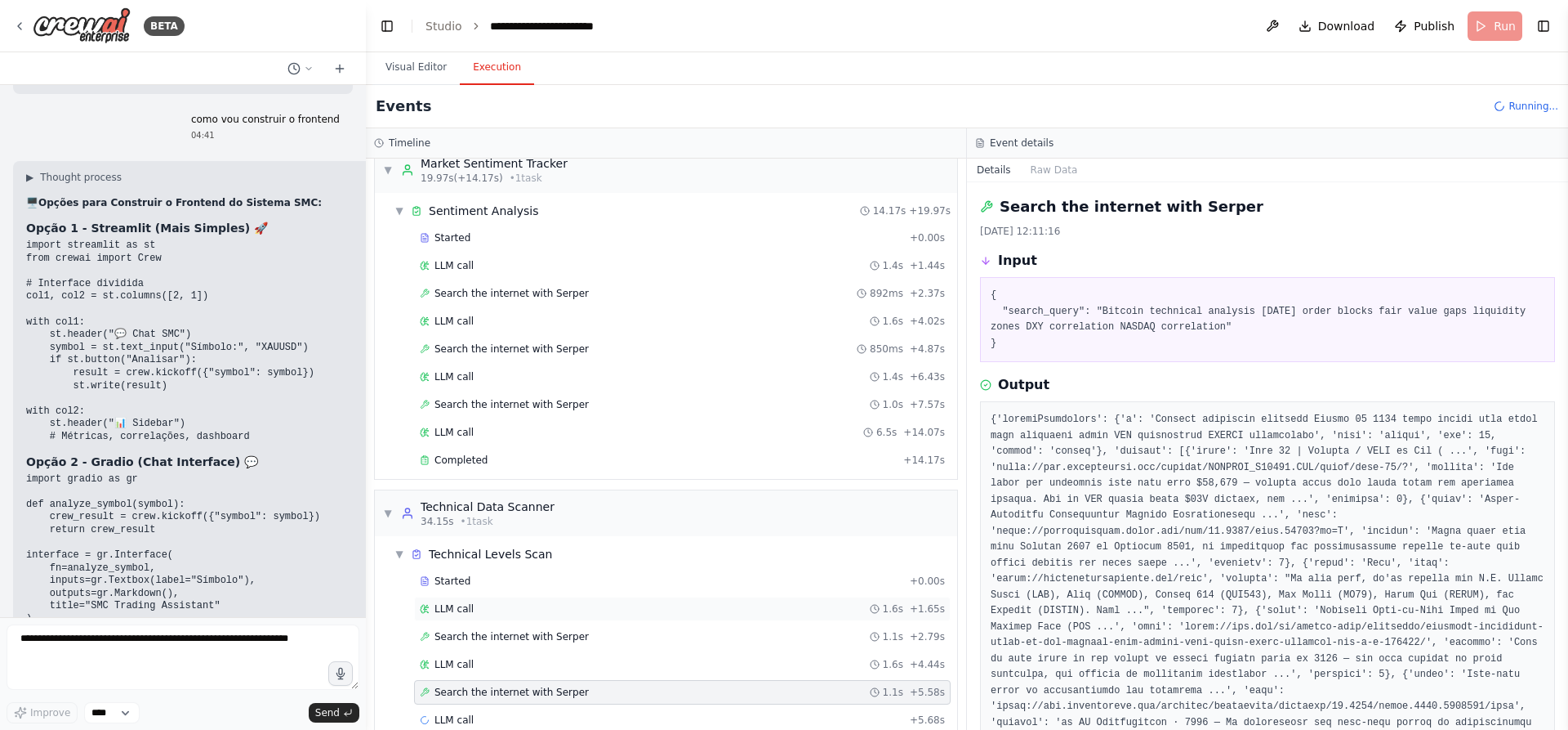
scroll to position [281, 0]
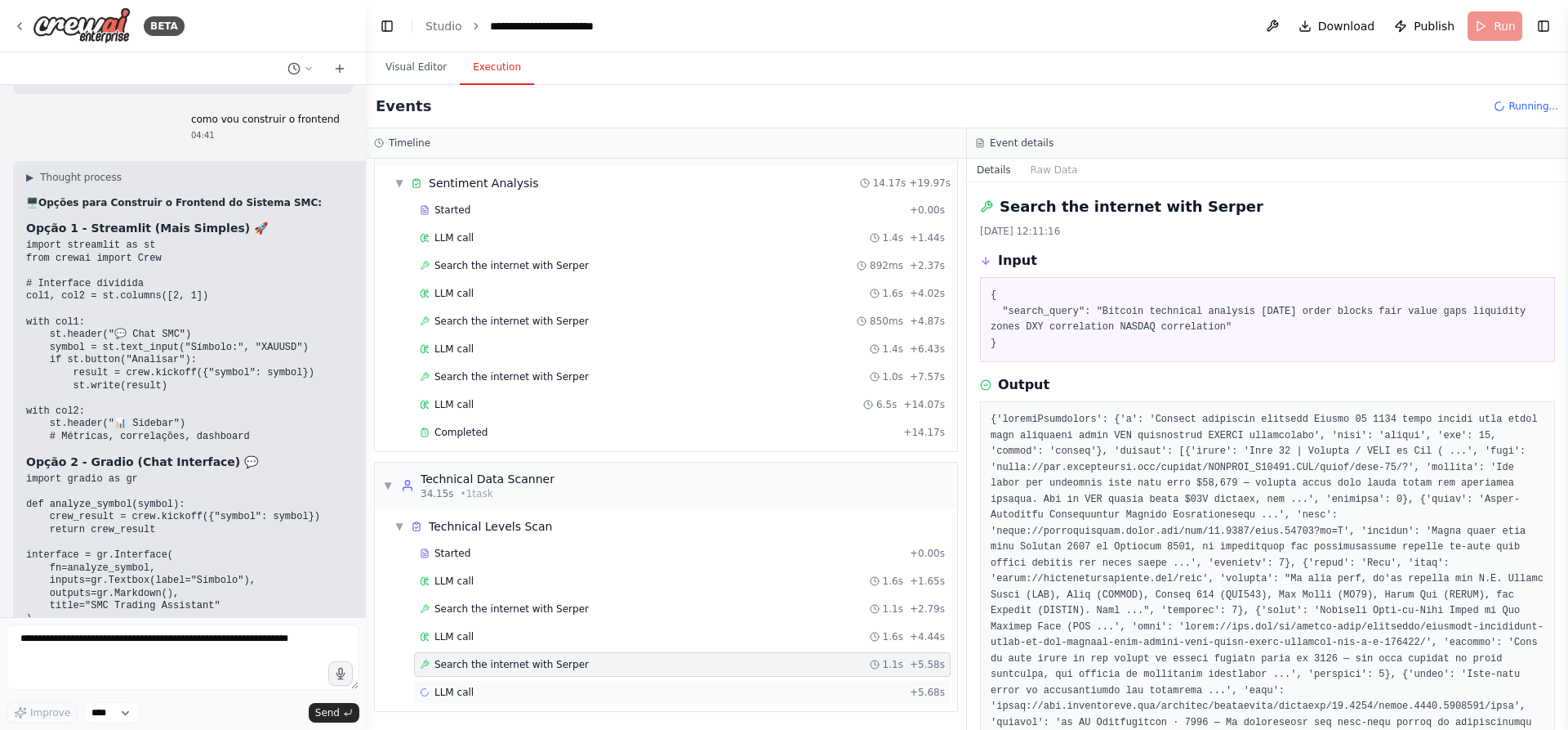
click at [468, 468] on span "LLM call" at bounding box center [454, 692] width 40 height 14
